Goal: Book appointment/travel/reservation

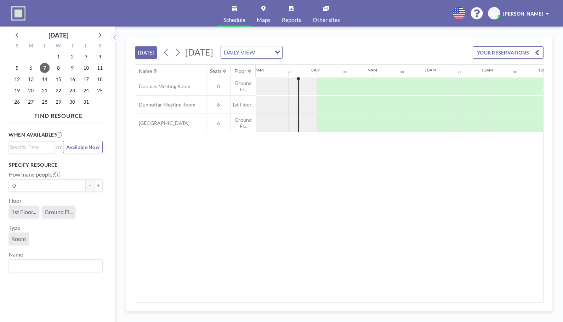
scroll to position [0, 396]
click at [181, 55] on icon at bounding box center [177, 52] width 7 height 11
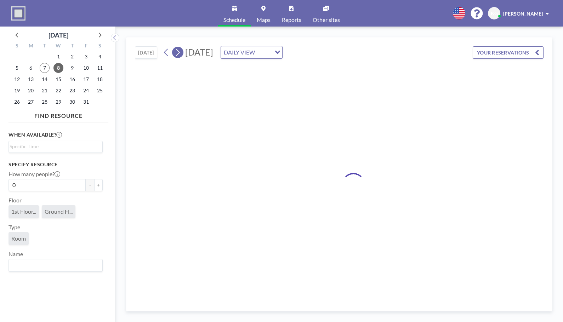
click at [181, 55] on icon at bounding box center [177, 52] width 7 height 11
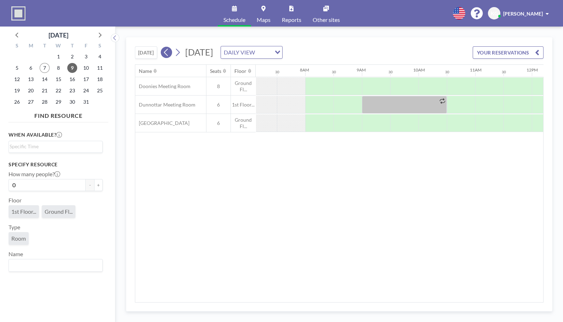
click at [168, 53] on icon at bounding box center [166, 52] width 7 height 11
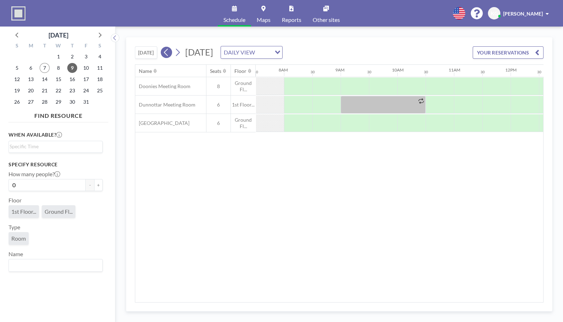
click at [168, 53] on icon at bounding box center [166, 52] width 7 height 11
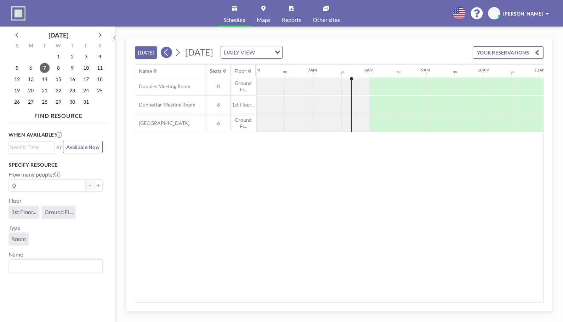
scroll to position [0, 396]
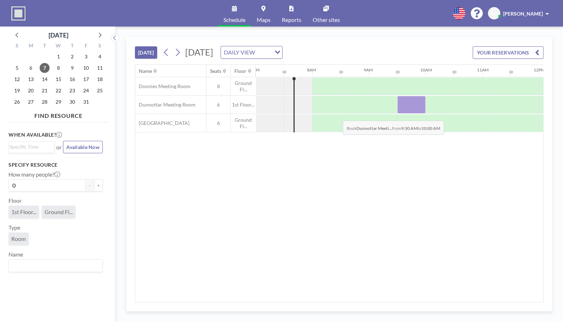
drag, startPoint x: 398, startPoint y: 112, endPoint x: 337, endPoint y: 124, distance: 62.8
click at [337, 124] on div "Doonies Meeting Room 8 Ground Fl... Dunnottar Meeting Room 6 1st Floor... [GEOG…" at bounding box center [479, 104] width 1480 height 55
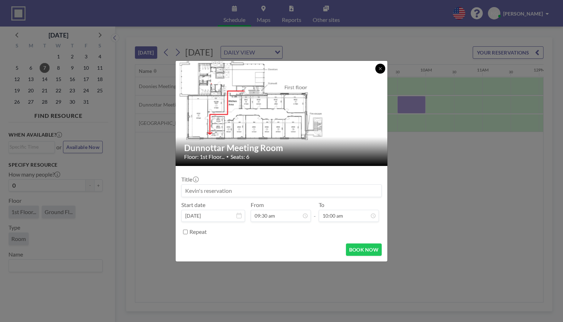
drag, startPoint x: 337, startPoint y: 124, endPoint x: 380, endPoint y: 69, distance: 70.1
click at [380, 69] on icon at bounding box center [380, 69] width 4 height 4
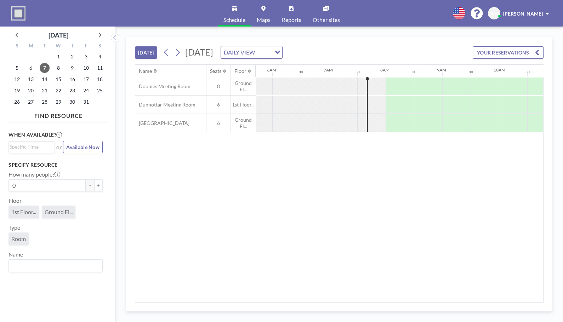
scroll to position [0, 351]
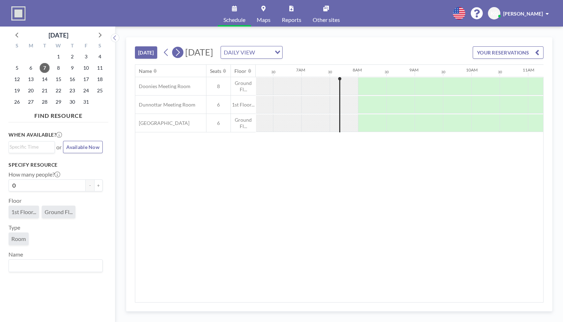
click at [179, 49] on icon at bounding box center [177, 52] width 7 height 11
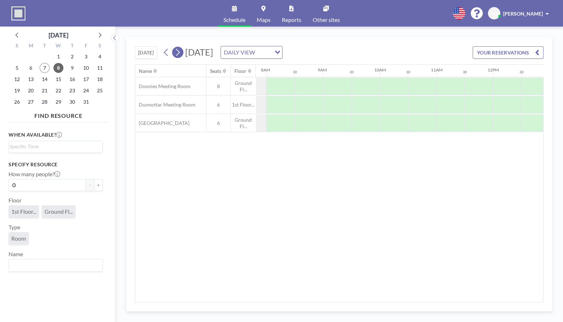
scroll to position [0, 453]
